Goal: Find specific page/section: Find specific page/section

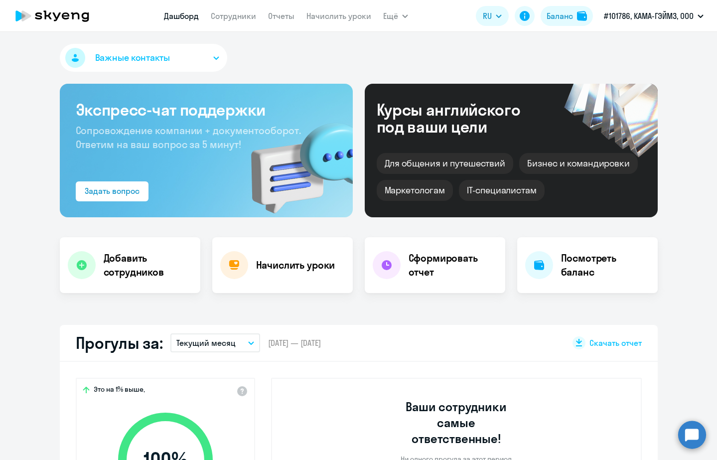
select select "30"
click at [240, 18] on link "Сотрудники" at bounding box center [233, 16] width 45 height 10
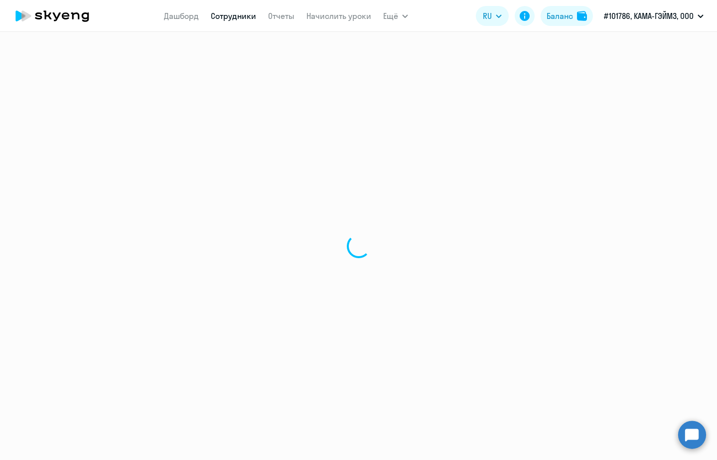
select select "30"
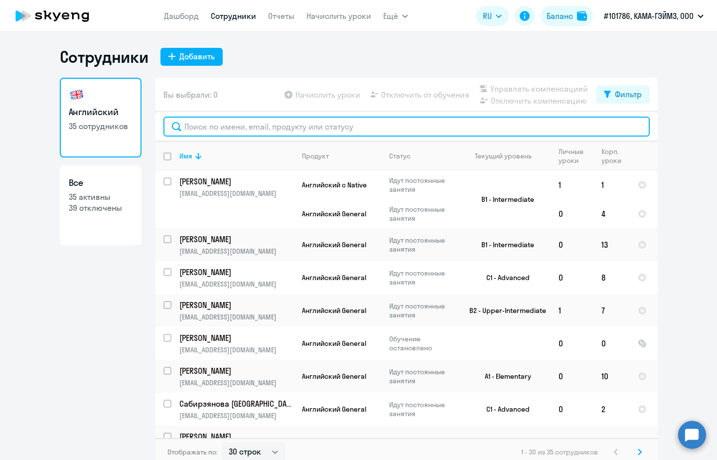
click at [196, 129] on input "text" at bounding box center [407, 127] width 487 height 20
paste input "[EMAIL_ADDRESS][DOMAIN_NAME]"
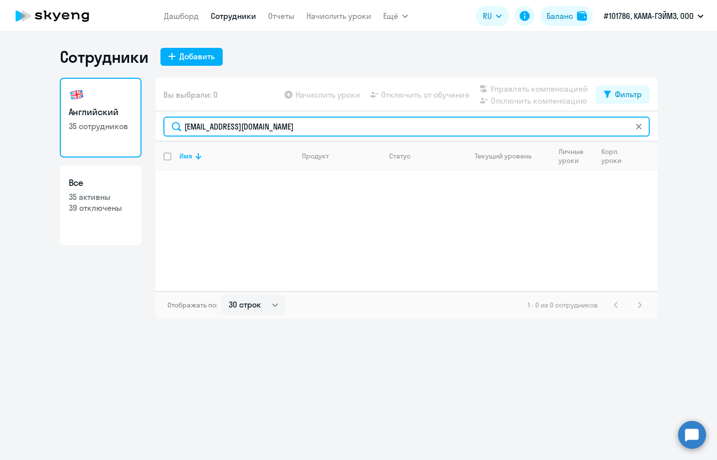
drag, startPoint x: 294, startPoint y: 128, endPoint x: 235, endPoint y: 128, distance: 58.8
click at [235, 129] on input "[EMAIL_ADDRESS][DOMAIN_NAME]" at bounding box center [407, 127] width 487 height 20
drag, startPoint x: 239, startPoint y: 120, endPoint x: 303, endPoint y: 130, distance: 65.1
click at [303, 130] on input "a.bondarenko" at bounding box center [407, 127] width 487 height 20
type input "[PERSON_NAME]"
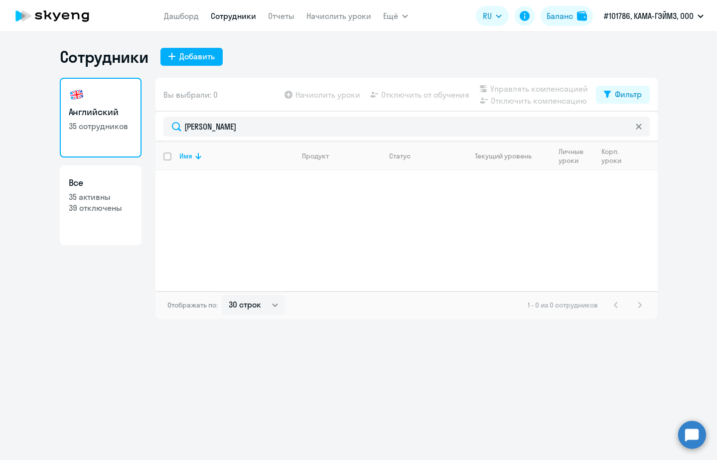
click at [638, 126] on icon at bounding box center [638, 126] width 5 height 5
